Goal: Navigation & Orientation: Find specific page/section

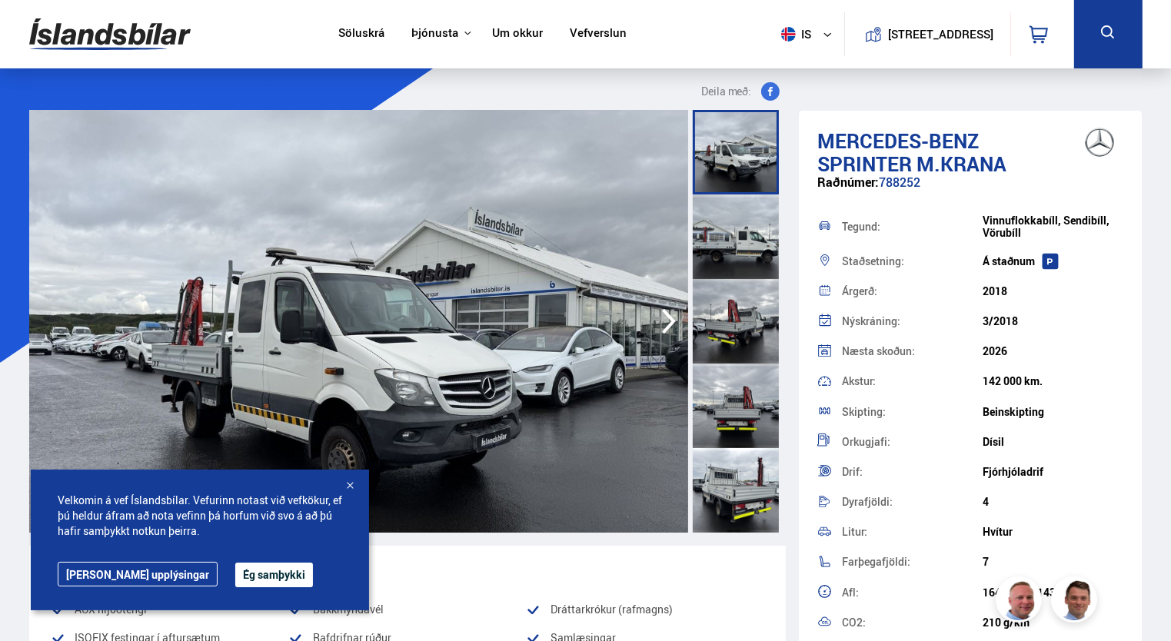
click at [235, 574] on button "Ég samþykki" at bounding box center [274, 575] width 78 height 25
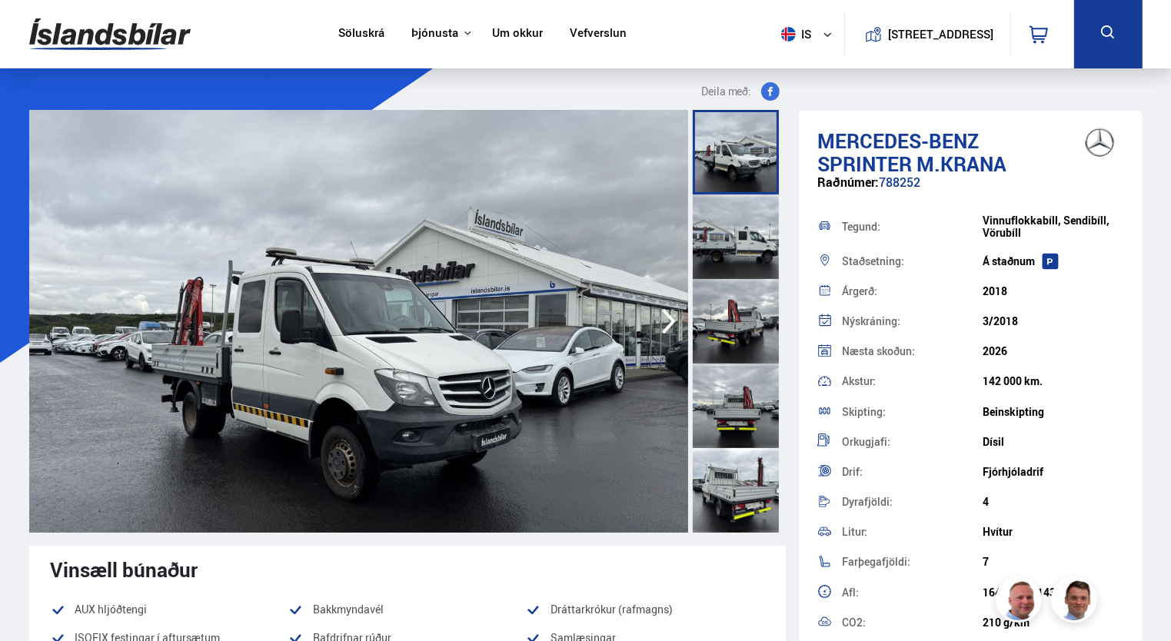
click at [351, 32] on link "Söluskrá" at bounding box center [361, 34] width 46 height 16
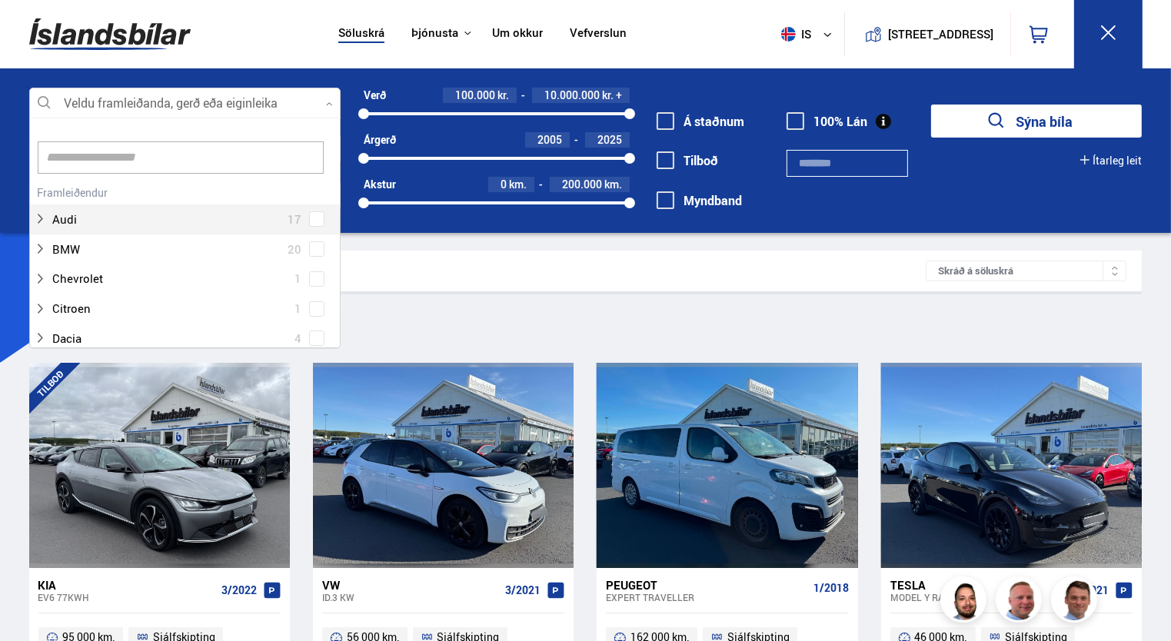
click at [327, 101] on icon at bounding box center [329, 104] width 7 height 7
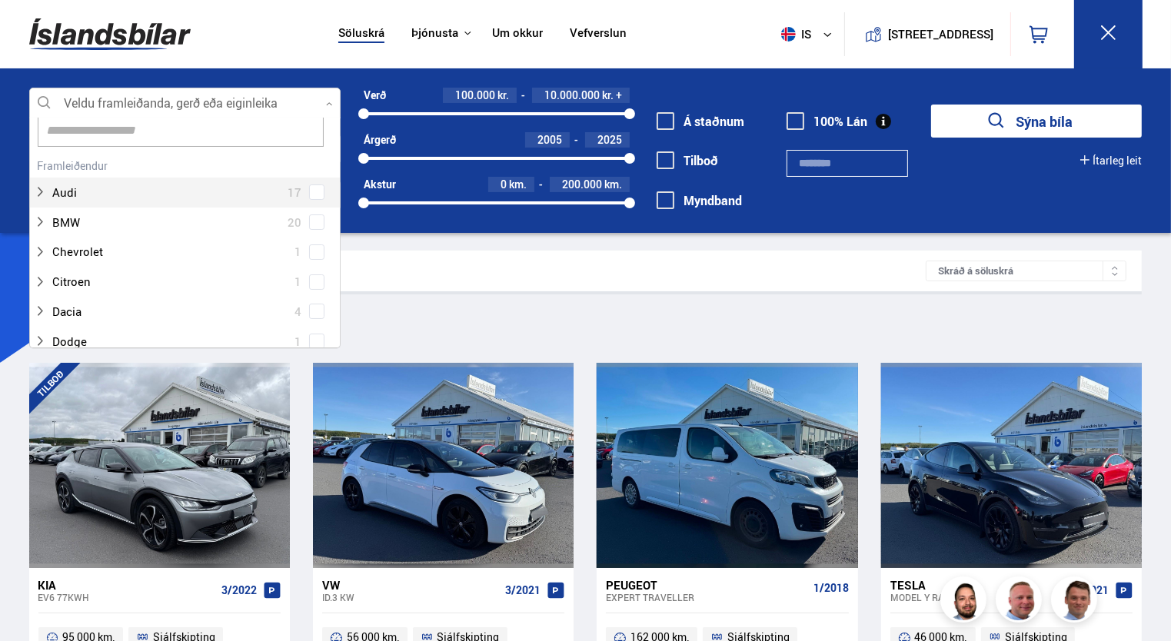
click at [240, 134] on input at bounding box center [181, 131] width 286 height 32
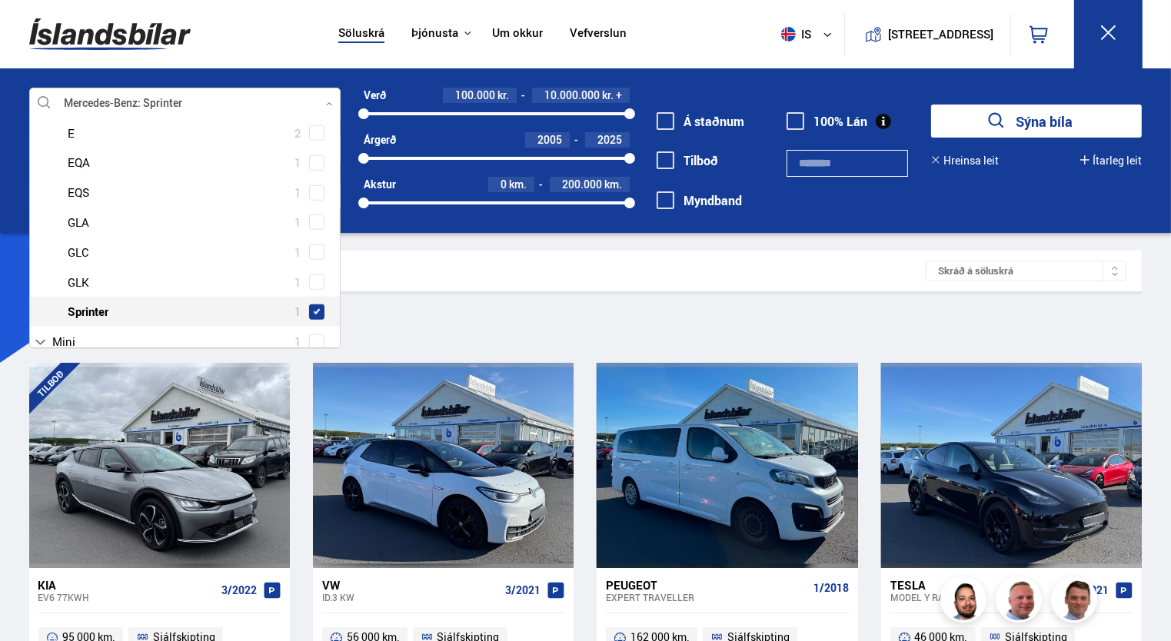
scroll to position [1309, 0]
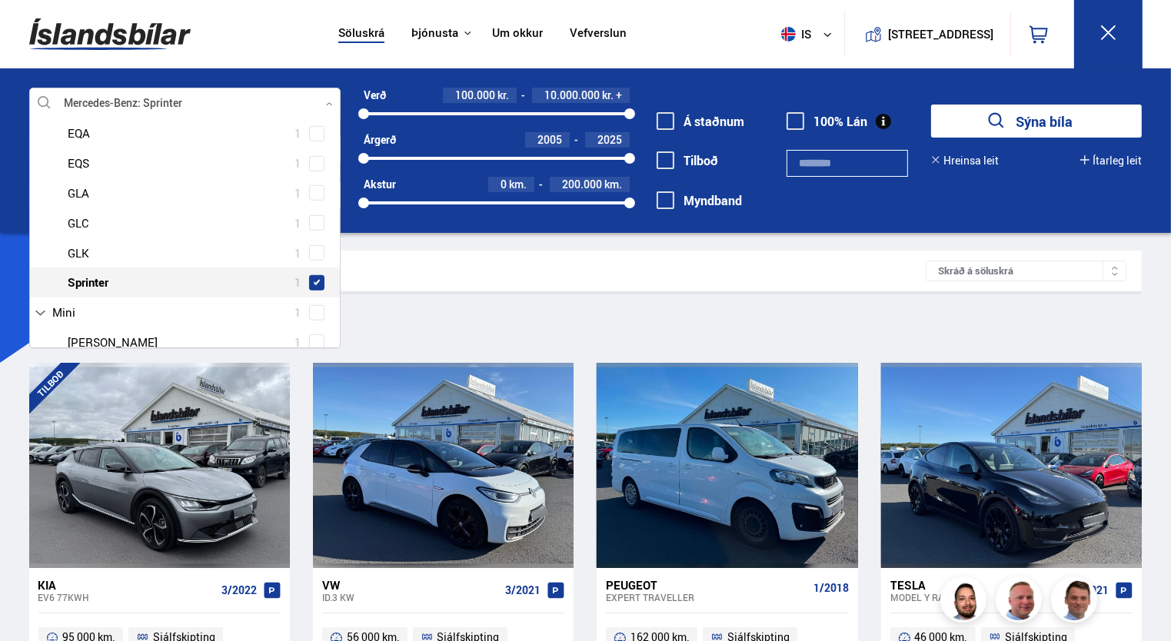
click at [311, 281] on span at bounding box center [317, 283] width 12 height 12
type input "*"
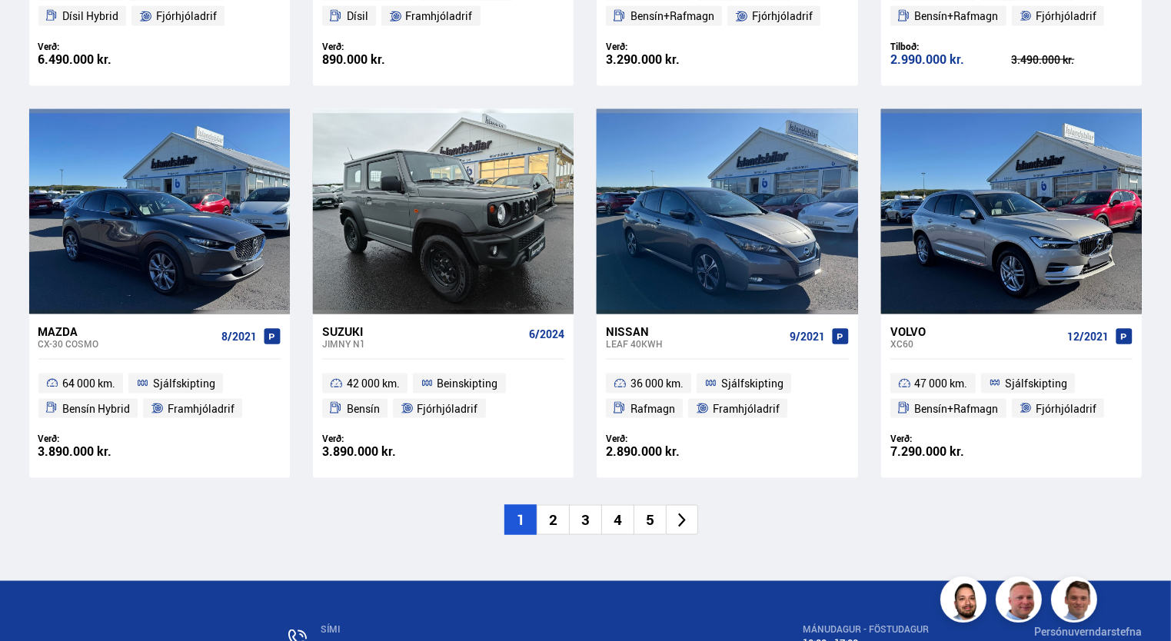
scroll to position [2274, 0]
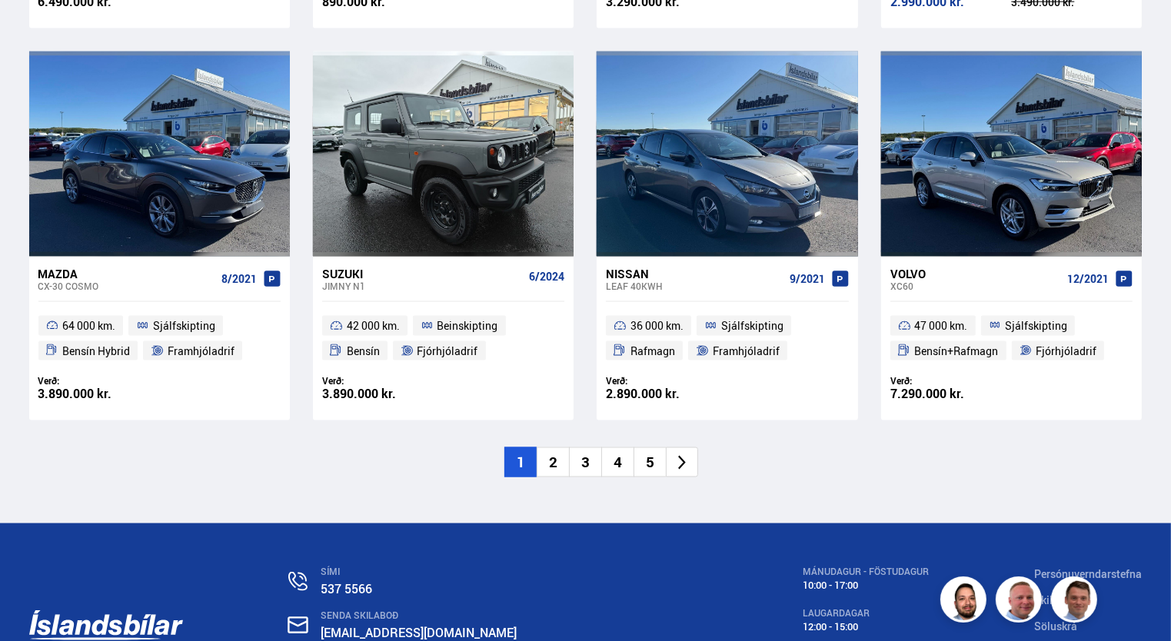
click at [551, 464] on li "2" at bounding box center [553, 462] width 32 height 30
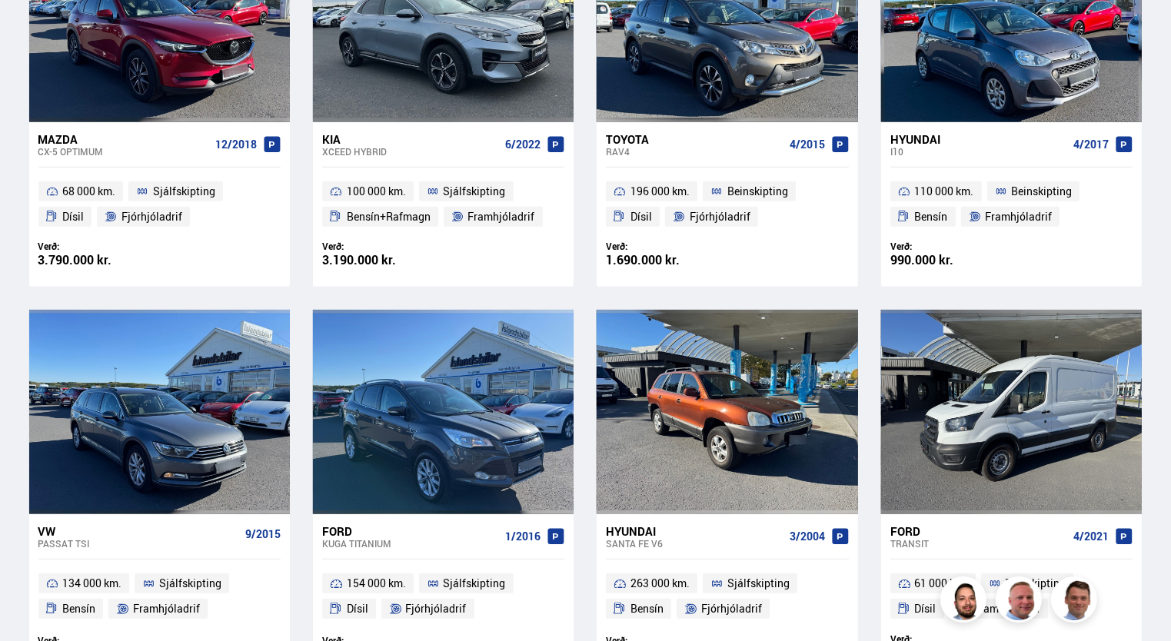
scroll to position [687, 0]
